Goal: Information Seeking & Learning: Learn about a topic

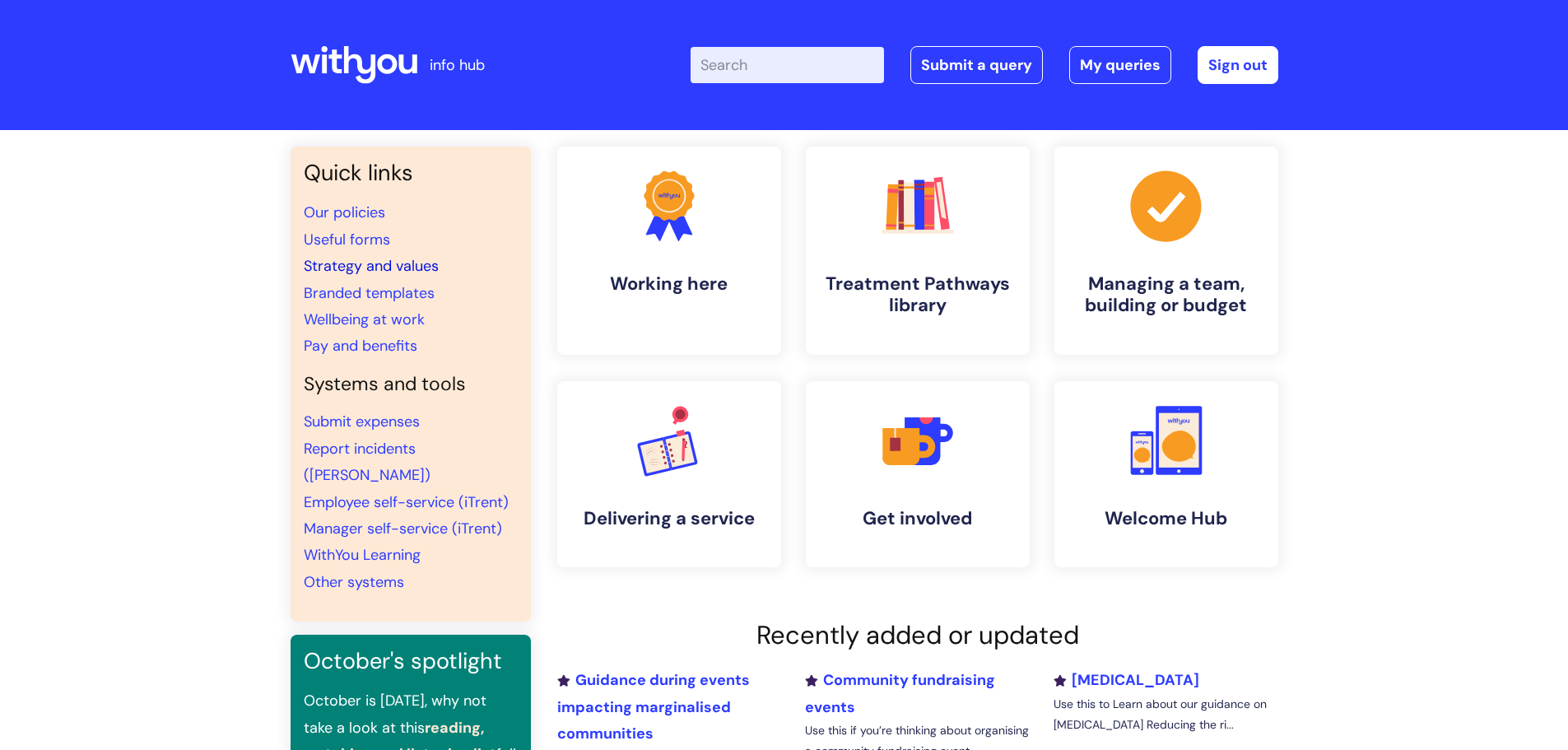
click at [364, 262] on link "Strategy and values" at bounding box center [371, 266] width 135 height 20
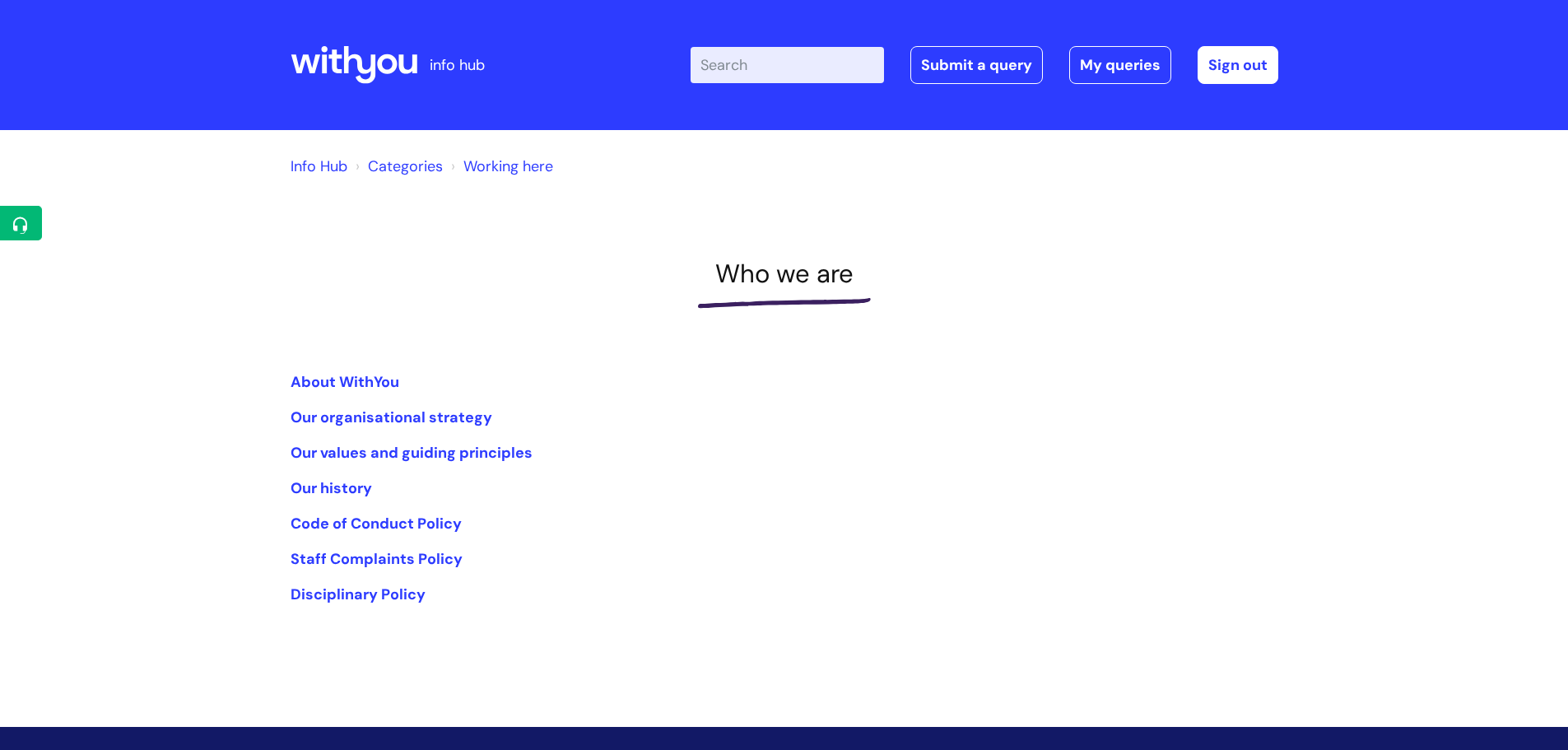
click at [329, 169] on link "Info Hub" at bounding box center [319, 167] width 57 height 20
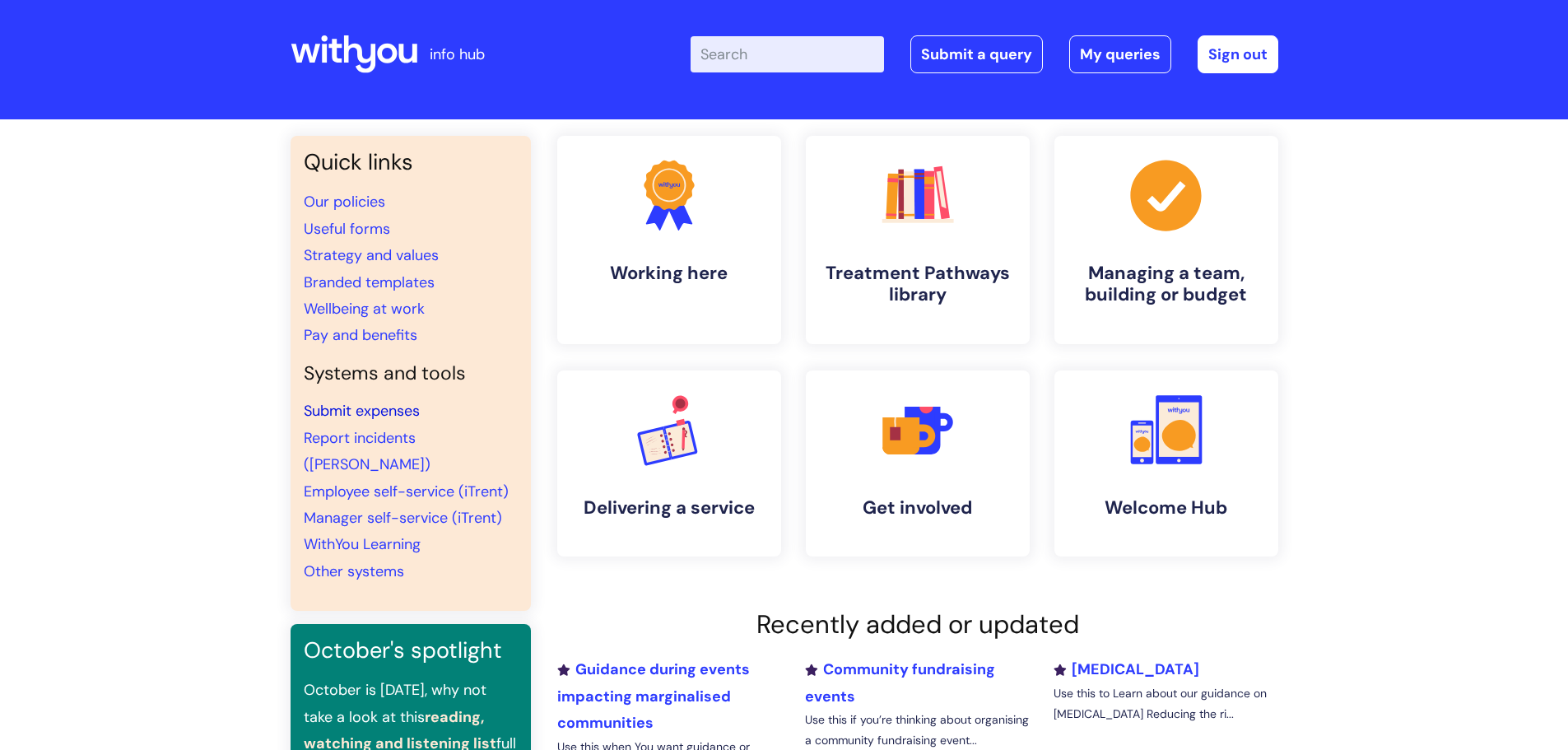
scroll to position [82, 0]
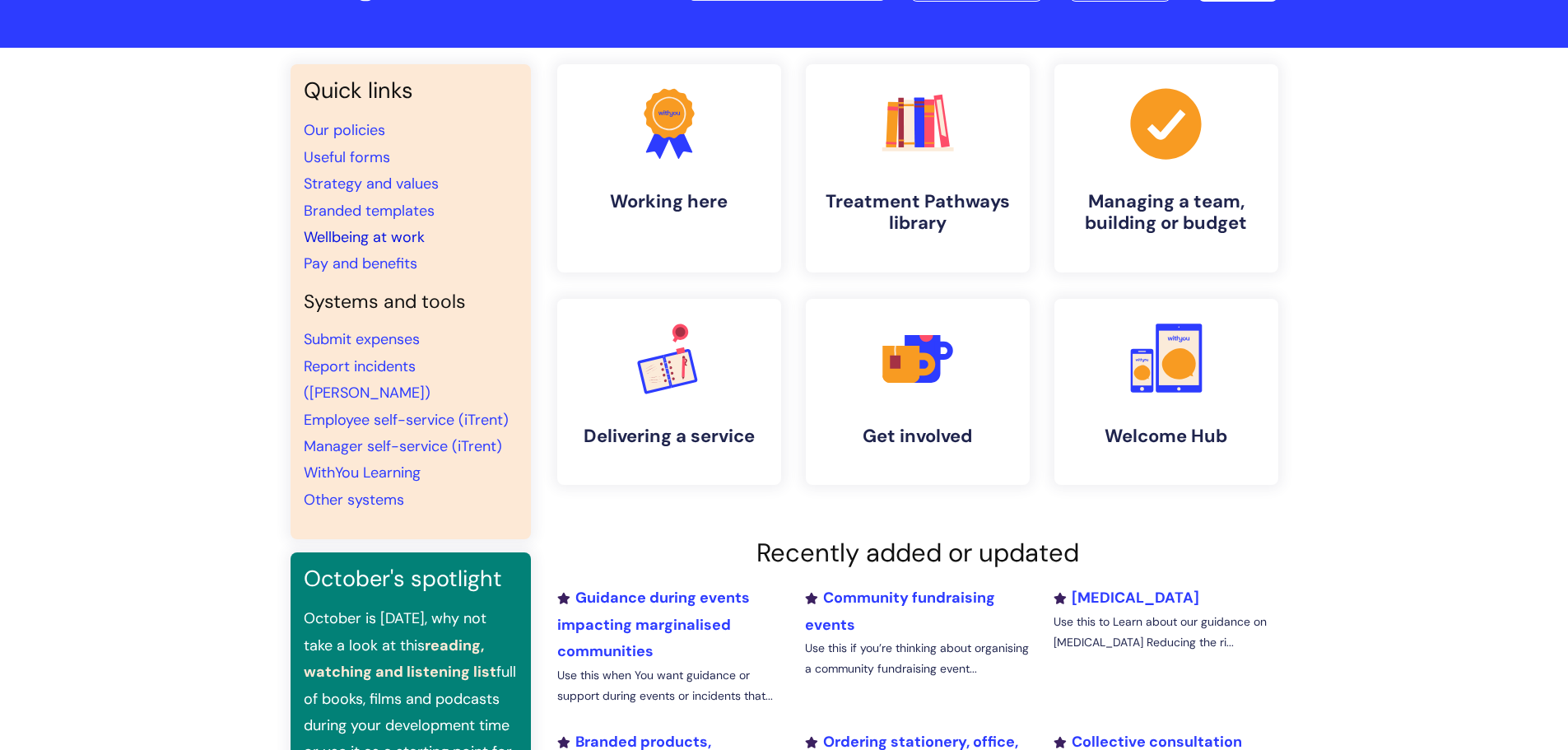
click at [387, 236] on link "Wellbeing at work" at bounding box center [365, 237] width 121 height 20
